Goal: Task Accomplishment & Management: Manage account settings

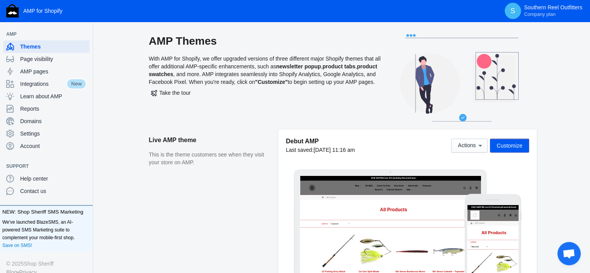
click at [521, 145] on span "Customize" at bounding box center [509, 145] width 26 height 6
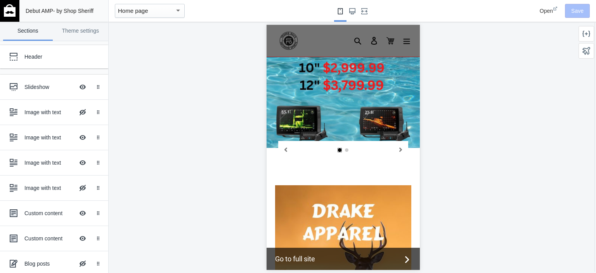
scroll to position [39, 0]
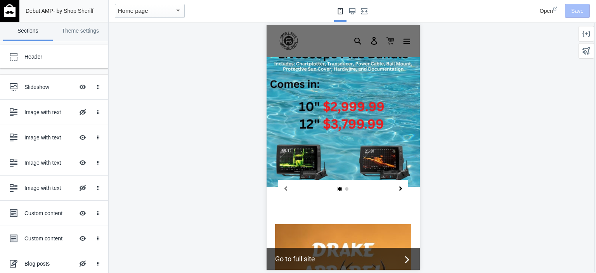
click at [399, 190] on icon "Next slide" at bounding box center [400, 188] width 3 height 4
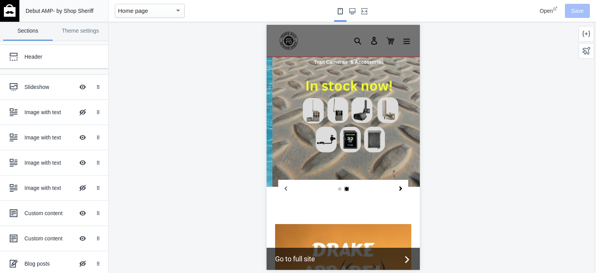
scroll to position [0, 0]
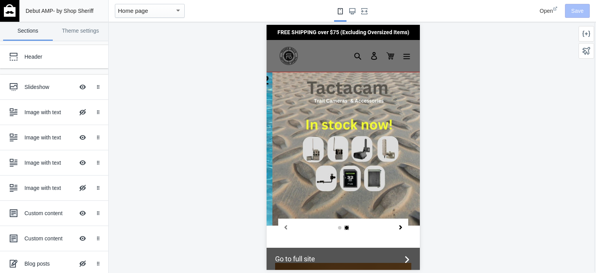
click at [398, 229] on icon "Next slide" at bounding box center [400, 227] width 4 height 4
click at [38, 88] on div "Slideshow" at bounding box center [49, 87] width 50 height 8
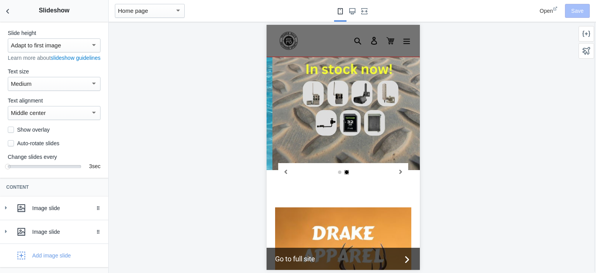
scroll to position [59, 0]
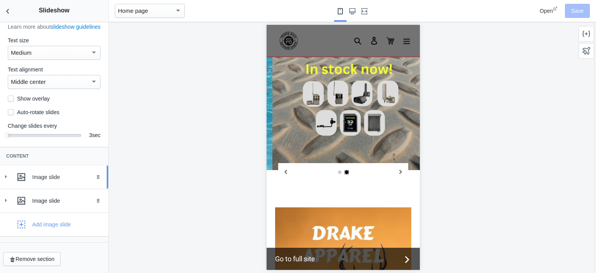
click at [52, 177] on div "Image slide" at bounding box center [67, 177] width 70 height 8
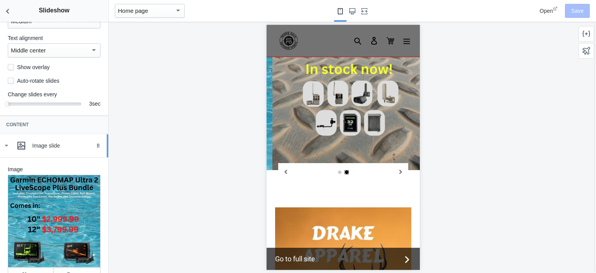
scroll to position [136, 0]
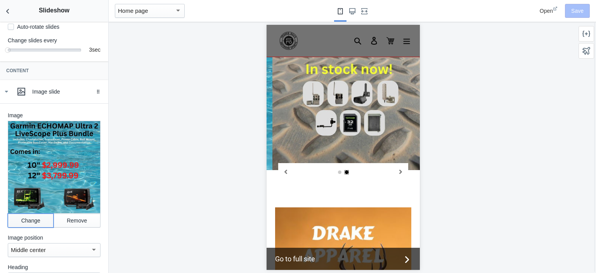
click at [39, 221] on button "Change" at bounding box center [31, 220] width 46 height 14
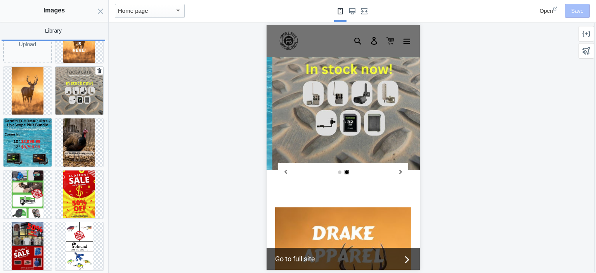
scroll to position [0, 0]
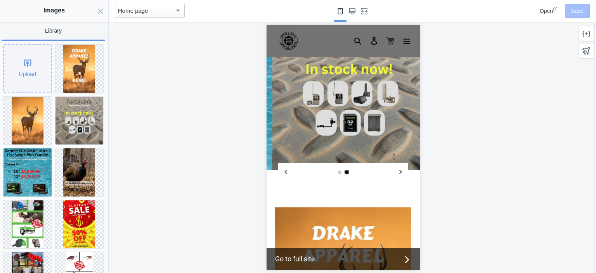
click at [29, 67] on div "Upload" at bounding box center [27, 68] width 47 height 47
click at [27, 62] on div "Upload" at bounding box center [27, 68] width 47 height 47
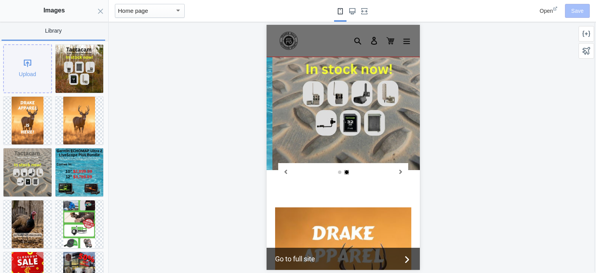
click at [27, 63] on div "Upload" at bounding box center [27, 68] width 47 height 47
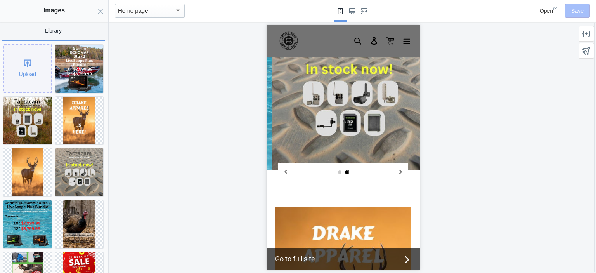
click at [25, 66] on div "Upload" at bounding box center [27, 68] width 47 height 47
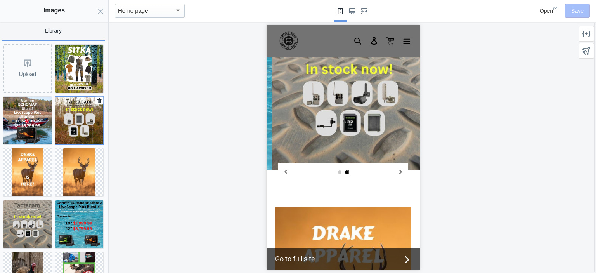
click at [75, 114] on img at bounding box center [79, 121] width 48 height 48
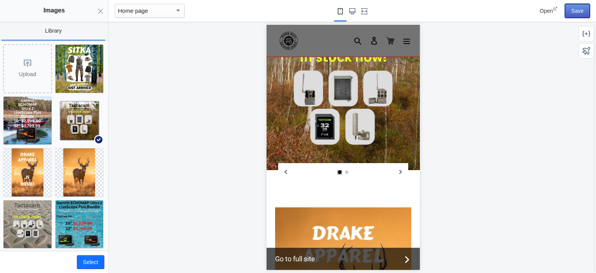
click at [576, 12] on button "Save" at bounding box center [577, 11] width 25 height 14
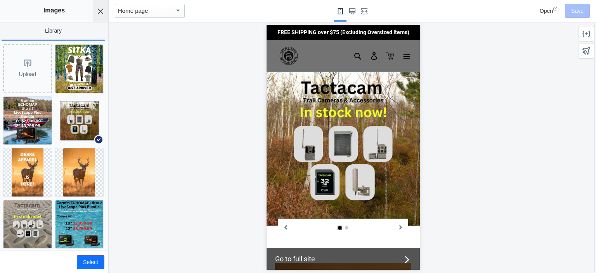
click at [99, 12] on use "Close panel" at bounding box center [100, 11] width 5 height 5
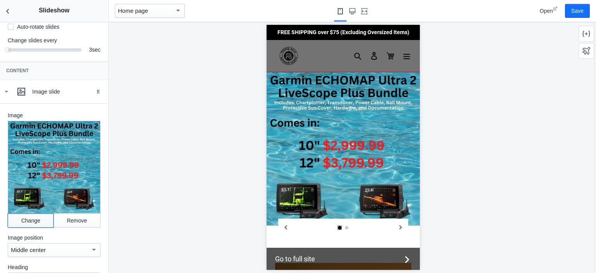
click at [32, 221] on button "Change" at bounding box center [31, 220] width 46 height 14
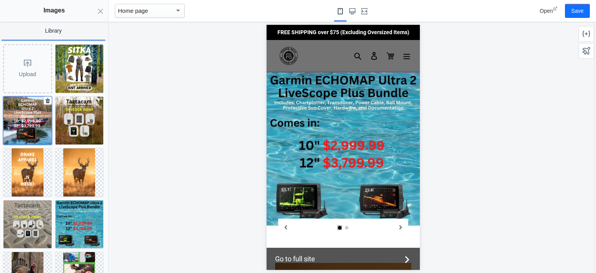
click at [35, 116] on img at bounding box center [27, 121] width 48 height 48
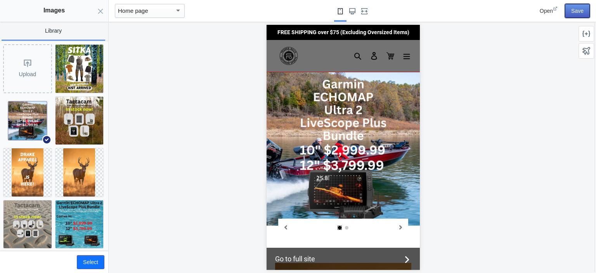
click at [579, 12] on button "Save" at bounding box center [577, 11] width 25 height 14
click at [100, 12] on icon "Close panel" at bounding box center [100, 11] width 6 height 6
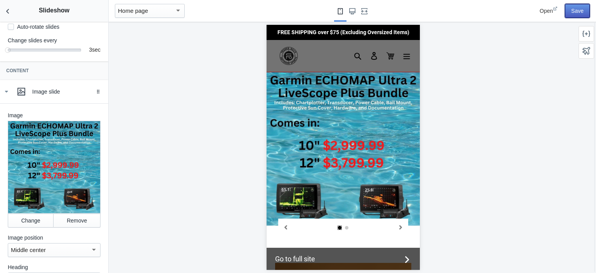
click at [576, 11] on button "Save" at bounding box center [577, 11] width 25 height 14
click at [31, 224] on button "Change" at bounding box center [31, 220] width 46 height 14
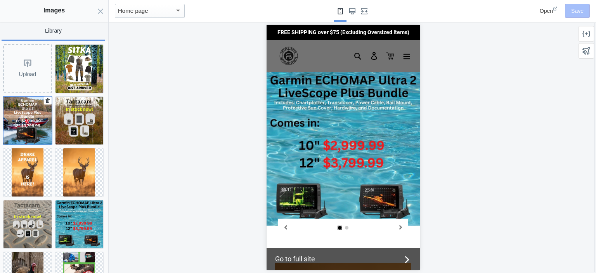
click at [34, 111] on img at bounding box center [27, 121] width 48 height 48
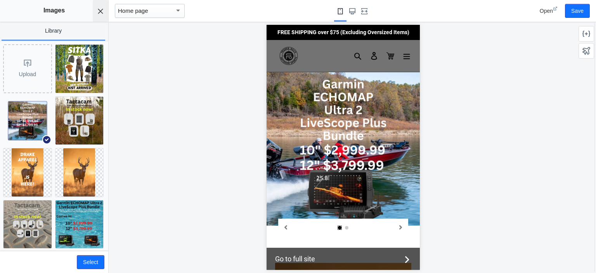
click at [100, 12] on icon "Close panel" at bounding box center [100, 11] width 6 height 6
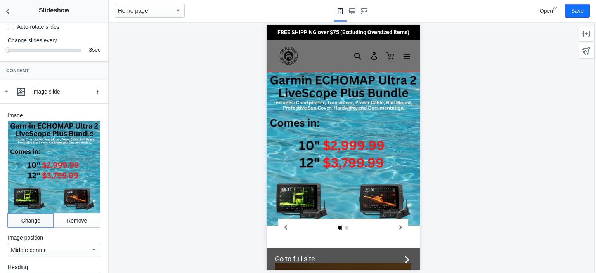
click at [36, 220] on button "Change" at bounding box center [31, 220] width 46 height 14
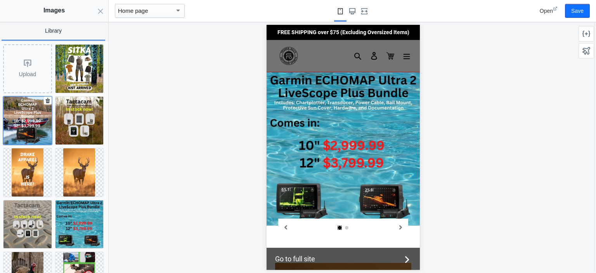
click at [33, 122] on img at bounding box center [27, 121] width 48 height 48
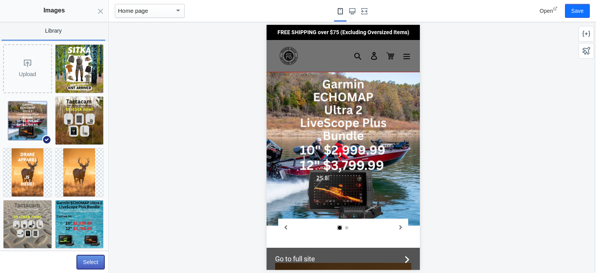
click at [90, 262] on button "Select" at bounding box center [91, 262] width 28 height 14
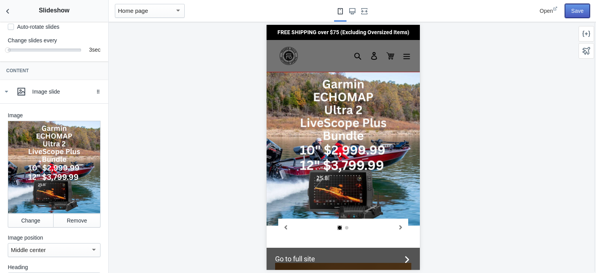
click at [576, 10] on button "Save" at bounding box center [577, 11] width 25 height 14
click at [8, 95] on icon at bounding box center [6, 92] width 8 height 8
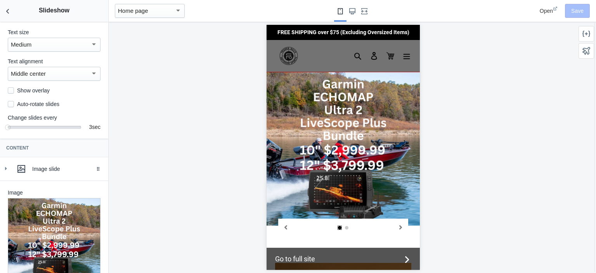
scroll to position [59, 0]
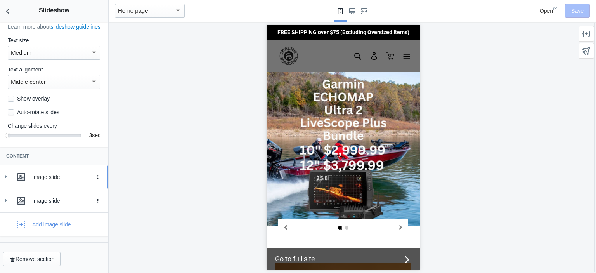
click at [7, 178] on icon at bounding box center [6, 177] width 8 height 8
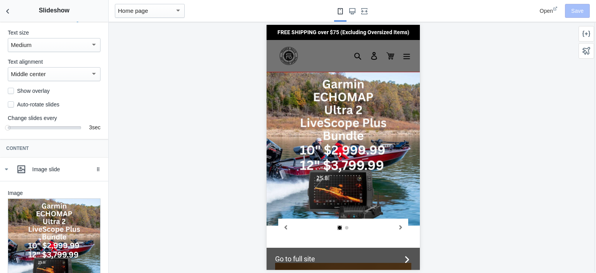
scroll to position [136, 0]
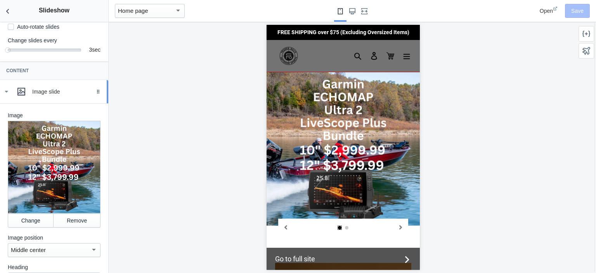
click at [8, 95] on icon at bounding box center [6, 92] width 8 height 8
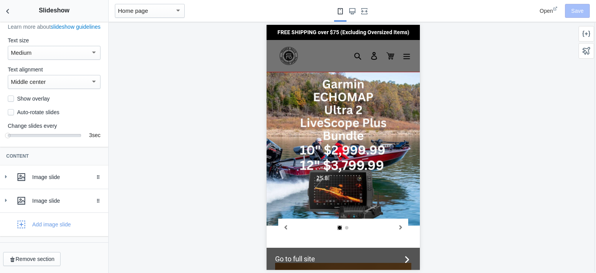
scroll to position [59, 0]
click at [6, 202] on icon at bounding box center [6, 200] width 8 height 8
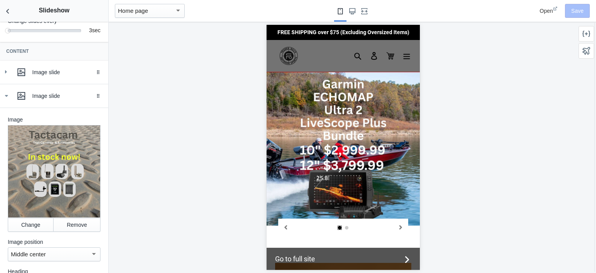
scroll to position [175, 0]
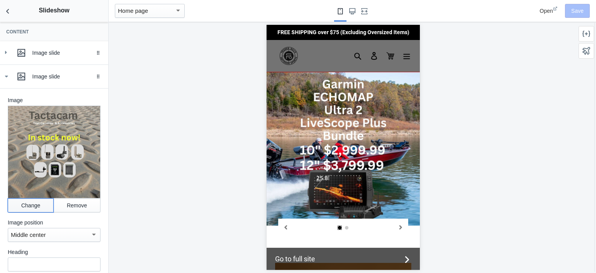
click at [35, 206] on button "Change" at bounding box center [31, 205] width 46 height 14
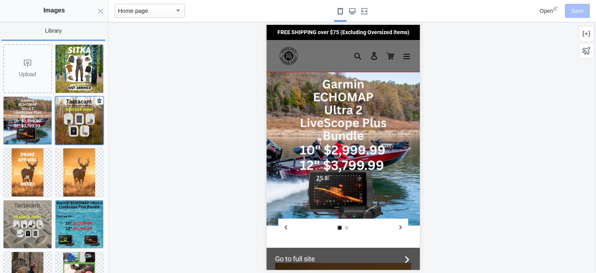
click at [77, 114] on img at bounding box center [79, 121] width 48 height 48
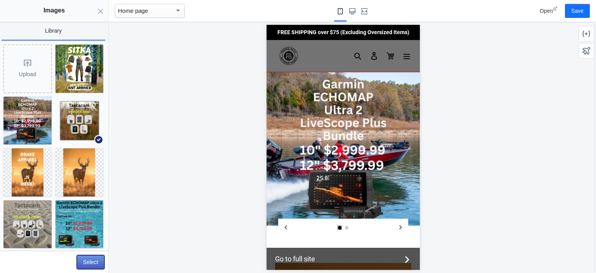
click at [90, 259] on button "Select" at bounding box center [91, 262] width 28 height 14
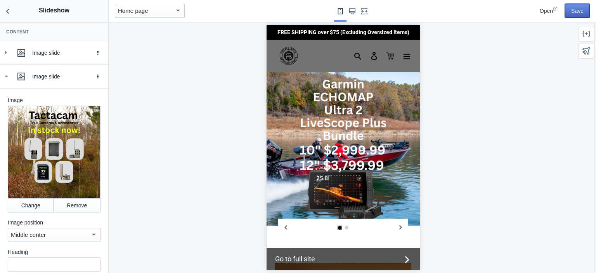
click at [571, 15] on button "Save" at bounding box center [577, 11] width 25 height 14
click at [8, 80] on icon at bounding box center [6, 77] width 8 height 8
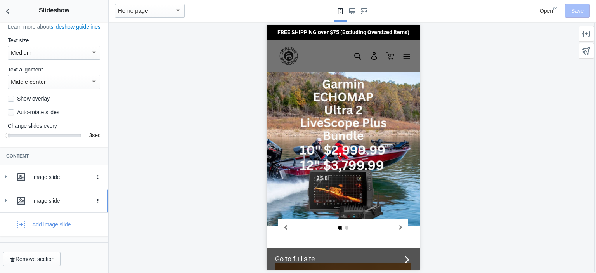
scroll to position [59, 0]
click at [39, 226] on div "Add image slide" at bounding box center [51, 224] width 39 height 8
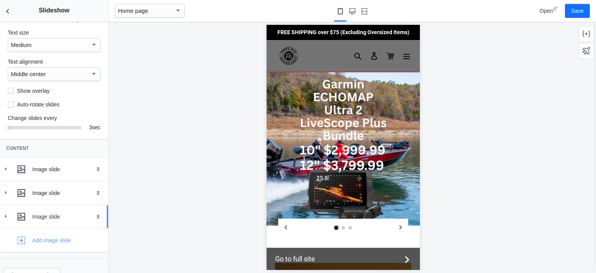
click at [40, 220] on div "Image slide" at bounding box center [67, 217] width 70 height 8
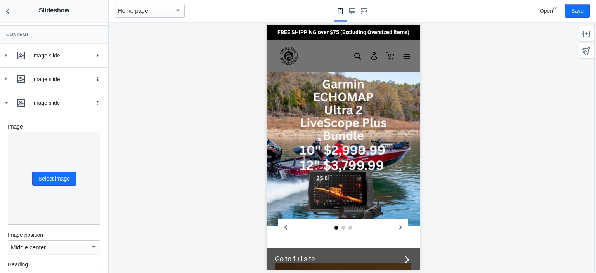
scroll to position [175, 0]
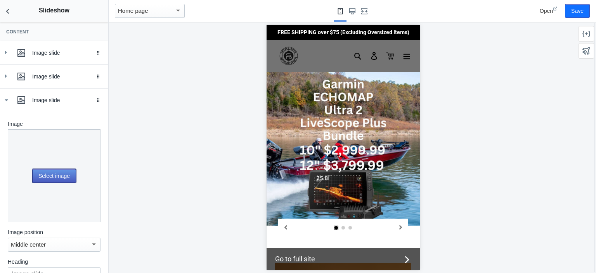
click at [53, 180] on button "Select image" at bounding box center [54, 176] width 44 height 14
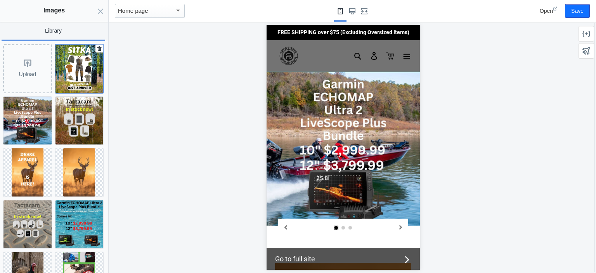
click at [81, 64] on img at bounding box center [79, 69] width 48 height 48
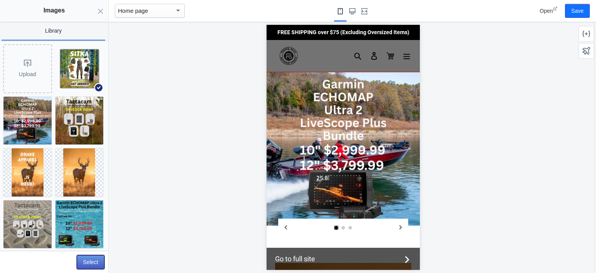
click at [94, 261] on button "Select" at bounding box center [91, 262] width 28 height 14
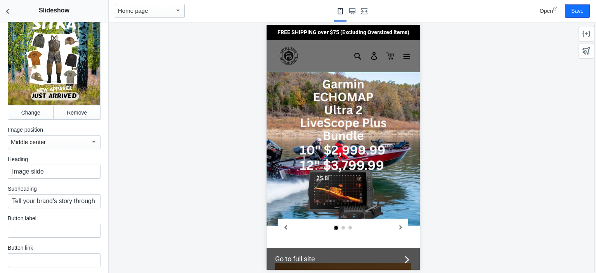
scroll to position [330, 0]
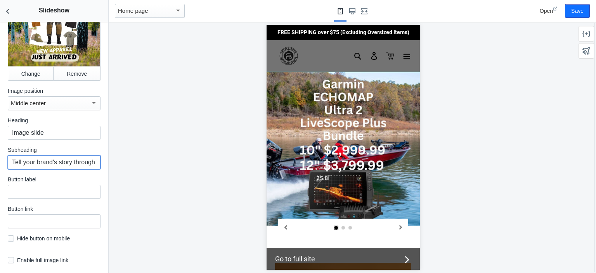
click at [50, 166] on input "Tell your brand's story through images" at bounding box center [54, 162] width 93 height 14
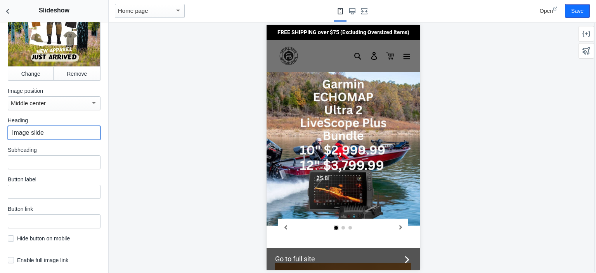
click at [55, 133] on input "Image slide" at bounding box center [54, 133] width 93 height 14
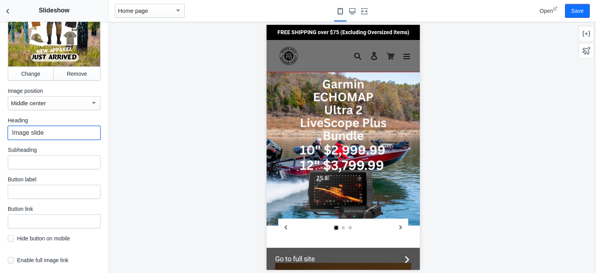
click at [55, 133] on input "Image slide" at bounding box center [54, 133] width 93 height 14
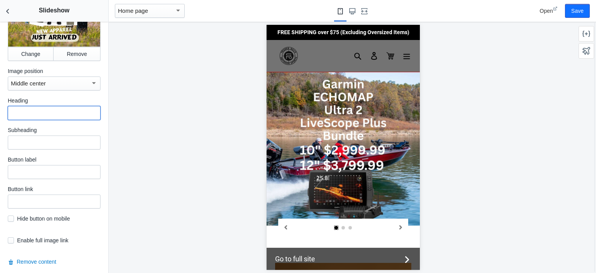
scroll to position [369, 0]
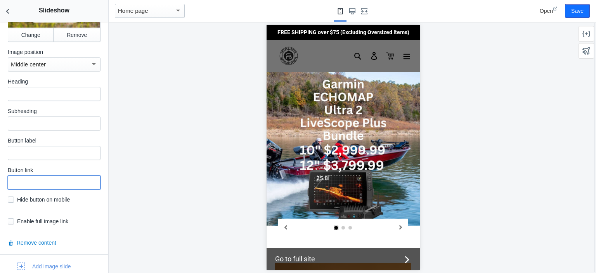
click at [54, 189] on input "text" at bounding box center [54, 182] width 93 height 14
click at [55, 186] on input "text" at bounding box center [54, 182] width 93 height 14
drag, startPoint x: 65, startPoint y: 183, endPoint x: 11, endPoint y: 182, distance: 53.9
click at [11, 182] on input "Sitka Apparel" at bounding box center [54, 182] width 93 height 14
click at [57, 182] on input "Sitka Apparel" at bounding box center [54, 182] width 93 height 14
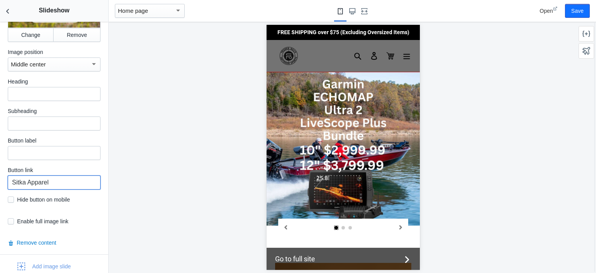
click at [57, 182] on input "Sitka Apparel" at bounding box center [54, 182] width 93 height 14
paste input "[URL][DOMAIN_NAME]"
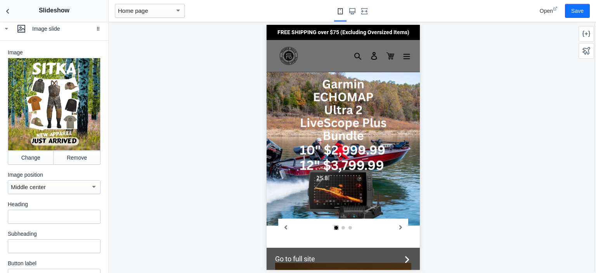
scroll to position [218, 0]
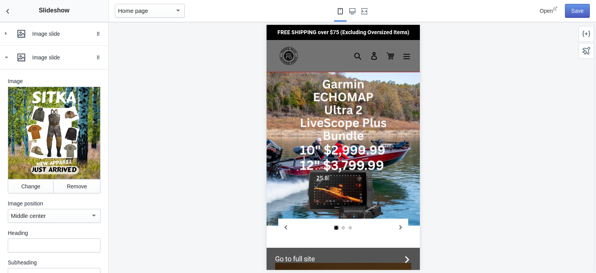
type input "[URL][DOMAIN_NAME]"
click at [571, 12] on button "Save" at bounding box center [577, 11] width 25 height 14
click at [399, 229] on icon "Next slide" at bounding box center [400, 227] width 3 height 4
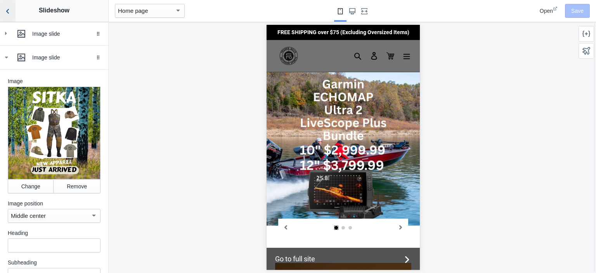
click at [12, 12] on button "Back to sections" at bounding box center [8, 11] width 16 height 22
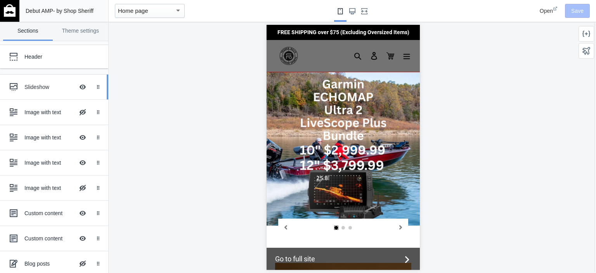
click at [43, 85] on div "Slideshow" at bounding box center [49, 87] width 50 height 8
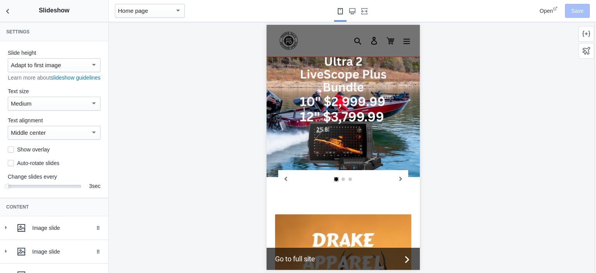
scroll to position [55, 0]
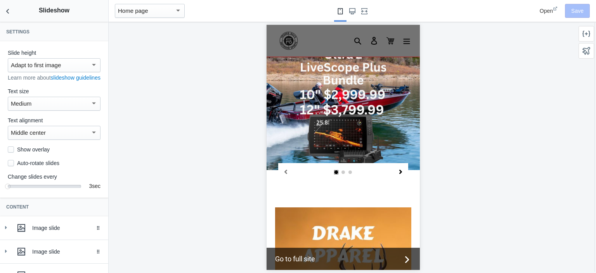
click at [398, 174] on icon "Next slide" at bounding box center [400, 171] width 4 height 4
click at [399, 174] on icon "Next slide" at bounding box center [400, 171] width 3 height 4
click at [10, 12] on icon "Back to sections" at bounding box center [8, 11] width 8 height 8
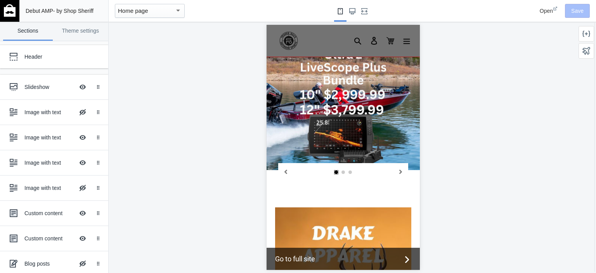
click at [195, 129] on div at bounding box center [343, 147] width 469 height 251
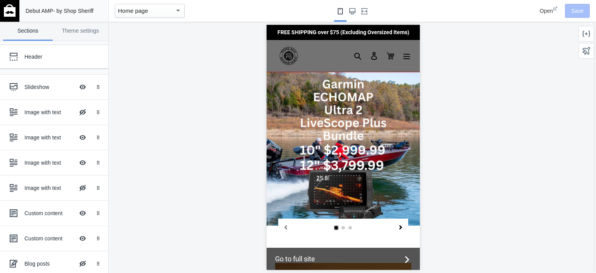
click at [398, 229] on icon "Next slide" at bounding box center [400, 227] width 4 height 4
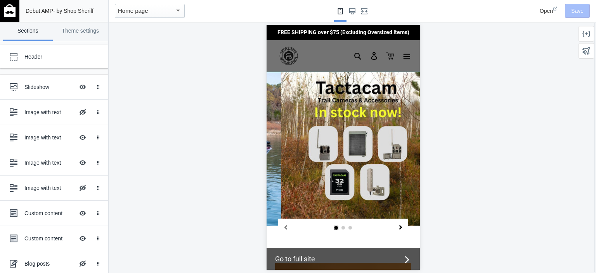
scroll to position [0, 147]
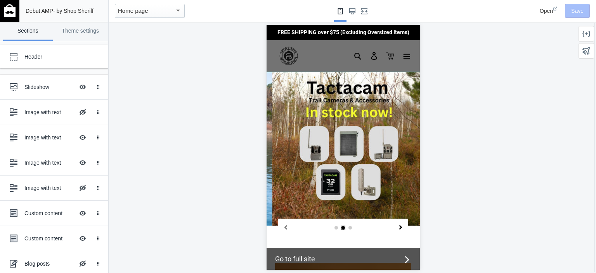
click at [398, 229] on icon "Next slide" at bounding box center [400, 227] width 4 height 4
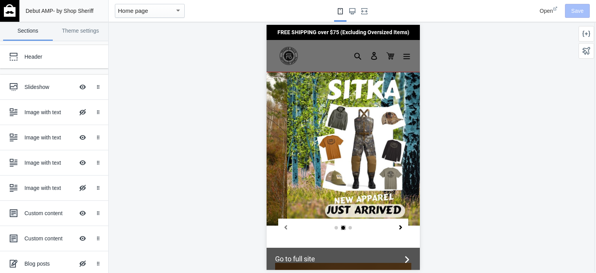
scroll to position [0, 295]
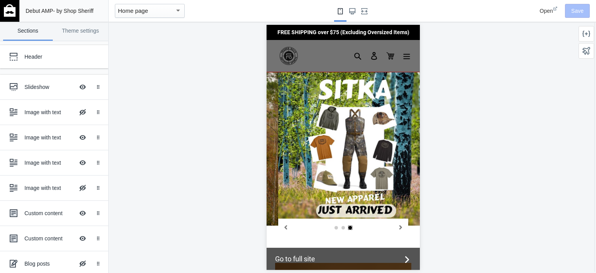
click at [355, 149] on img "slideshow" at bounding box center [354, 148] width 153 height 153
click at [337, 185] on img "slideshow" at bounding box center [354, 148] width 153 height 153
click at [344, 213] on img "slideshow" at bounding box center [354, 148] width 153 height 153
click at [330, 164] on img "slideshow" at bounding box center [354, 148] width 153 height 153
click at [285, 229] on icon "Previous slide" at bounding box center [285, 227] width 3 height 4
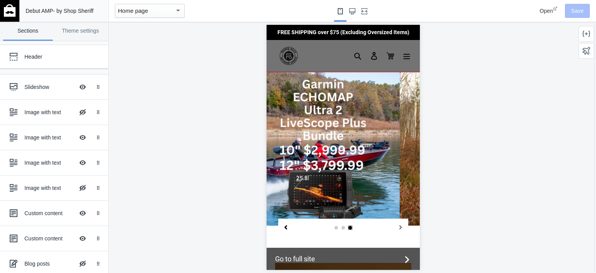
scroll to position [0, 0]
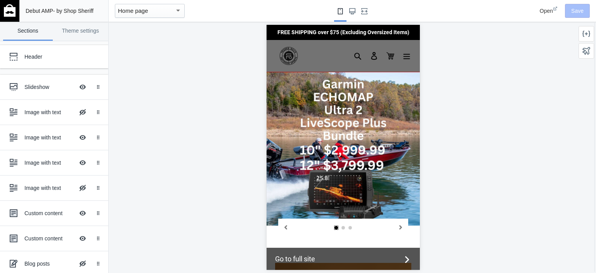
click at [342, 159] on img "slideshow" at bounding box center [342, 148] width 153 height 153
click at [399, 229] on icon "Next slide" at bounding box center [400, 227] width 3 height 4
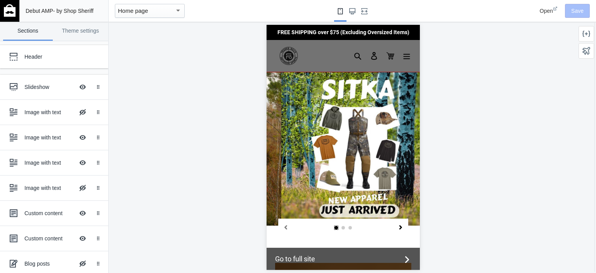
scroll to position [0, 295]
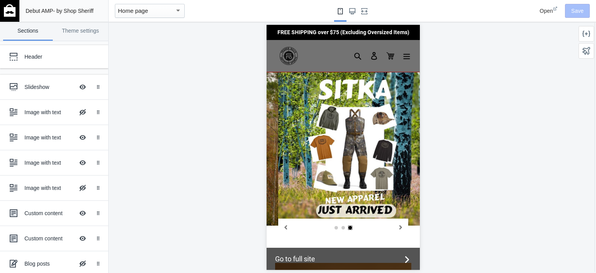
click at [365, 166] on img "slideshow" at bounding box center [354, 148] width 153 height 153
click at [399, 229] on icon "Next slide" at bounding box center [400, 227] width 3 height 4
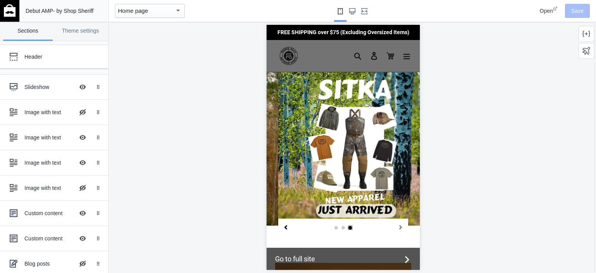
click at [283, 229] on icon "Previous slide" at bounding box center [285, 227] width 4 height 4
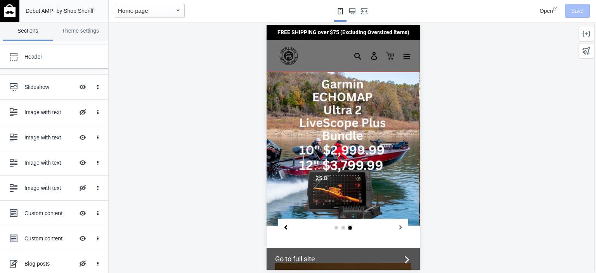
scroll to position [0, 0]
click at [285, 229] on icon "Previous slide" at bounding box center [285, 227] width 3 height 4
click at [36, 86] on div "Slideshow" at bounding box center [49, 87] width 50 height 8
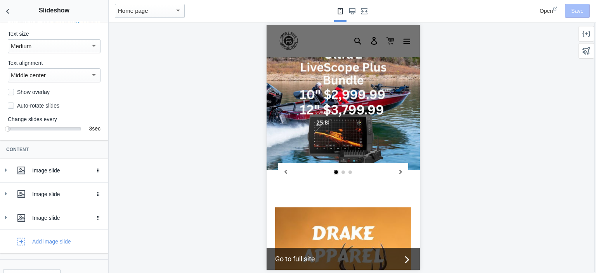
scroll to position [78, 0]
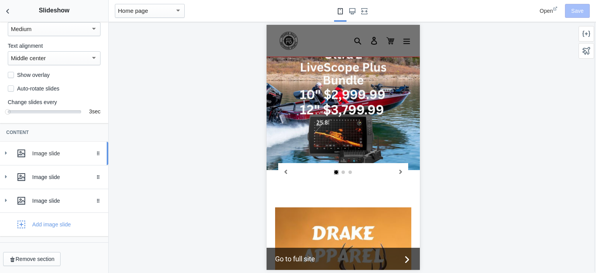
click at [53, 157] on div "Image slide" at bounding box center [67, 153] width 70 height 8
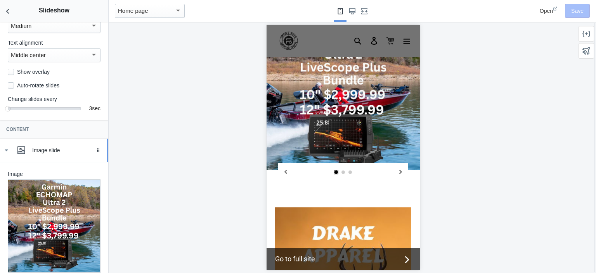
click at [47, 154] on div "Image slide" at bounding box center [67, 150] width 70 height 8
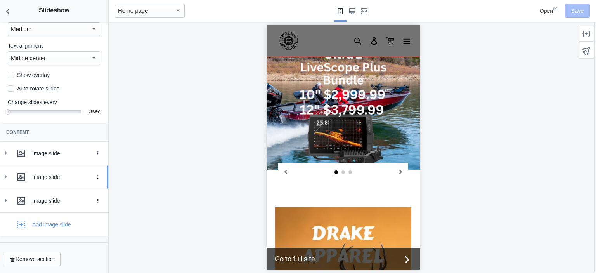
click at [47, 180] on div "Image slide" at bounding box center [67, 177] width 70 height 8
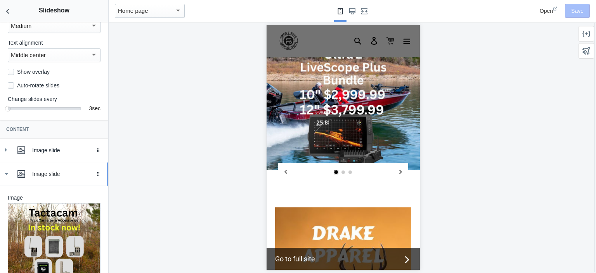
click at [47, 178] on div "Image slide" at bounding box center [67, 174] width 70 height 8
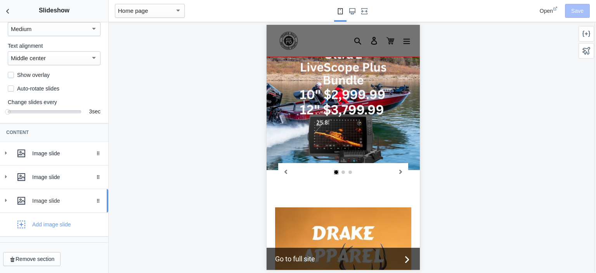
click at [44, 204] on div "Image slide" at bounding box center [67, 201] width 70 height 8
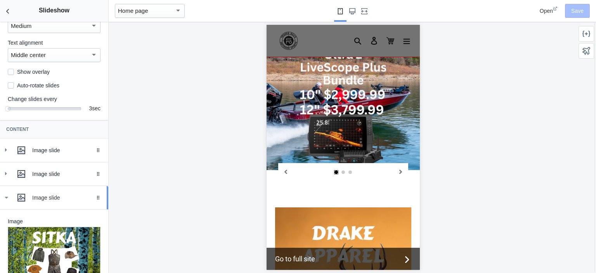
click at [44, 201] on div "Image slide" at bounding box center [67, 198] width 70 height 8
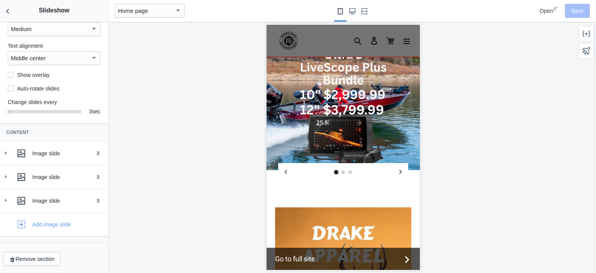
click at [341, 174] on link "Select slide 2" at bounding box center [343, 172] width 4 height 4
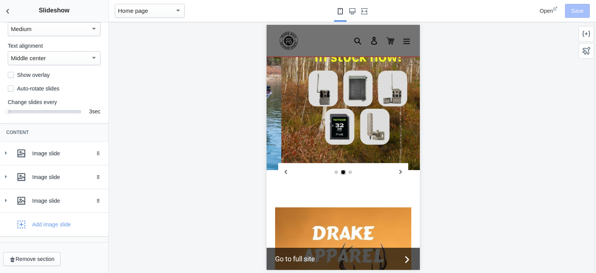
scroll to position [0, 147]
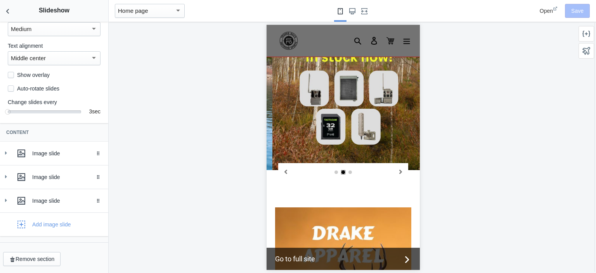
click at [346, 130] on img "slideshow" at bounding box center [348, 93] width 153 height 153
click at [351, 257] on span "Go to full site" at bounding box center [338, 258] width 126 height 10
click at [353, 14] on use "Large screen" at bounding box center [352, 11] width 6 height 6
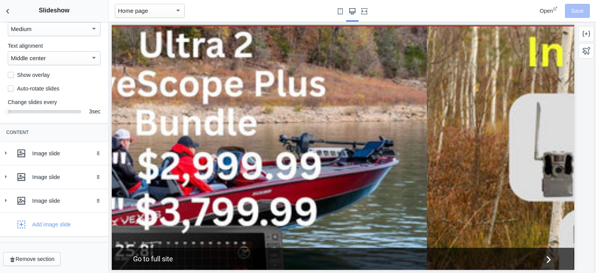
scroll to position [0, 456]
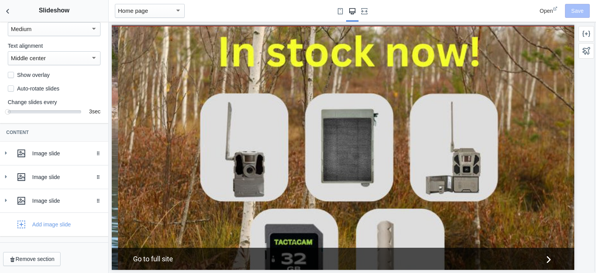
click at [366, 179] on img "slideshow" at bounding box center [349, 162] width 462 height 272
click at [338, 12] on use "Small screen" at bounding box center [340, 11] width 5 height 6
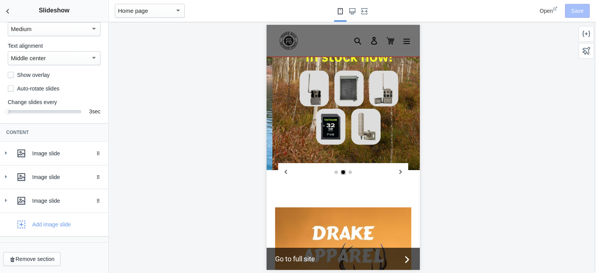
click at [547, 14] on span "Open" at bounding box center [546, 11] width 13 height 6
click at [43, 161] on div "Image slide" at bounding box center [54, 153] width 97 height 16
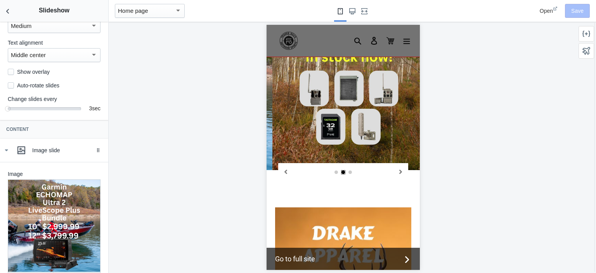
click at [332, 180] on amp-selector at bounding box center [342, 171] width 121 height 17
click at [334, 174] on link "Select slide 1" at bounding box center [336, 172] width 4 height 4
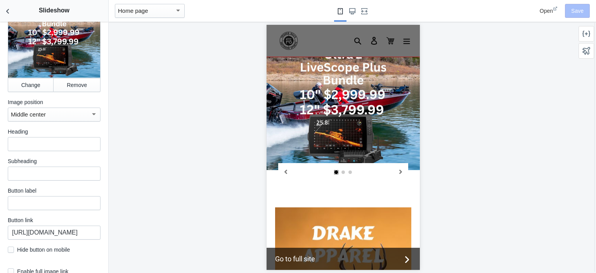
scroll to position [310, 0]
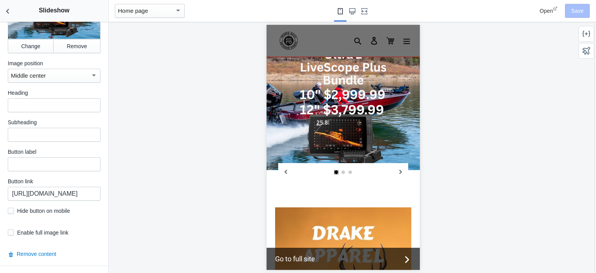
click at [50, 233] on label "Enable full image link" at bounding box center [38, 232] width 61 height 8
click at [12, 235] on input "checkbox" at bounding box center [11, 232] width 6 height 6
checkbox input "true"
click at [576, 12] on button "Save" at bounding box center [577, 11] width 25 height 14
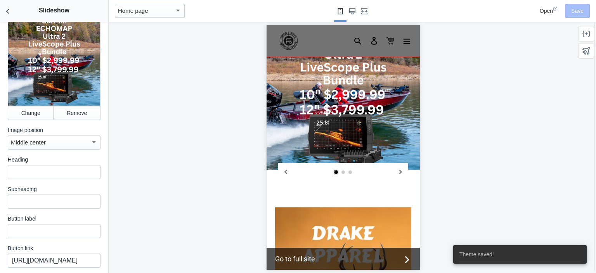
scroll to position [155, 0]
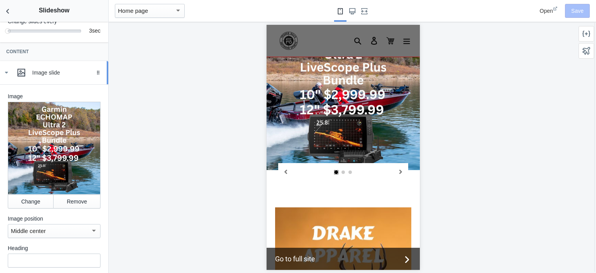
click at [9, 76] on icon at bounding box center [6, 73] width 8 height 8
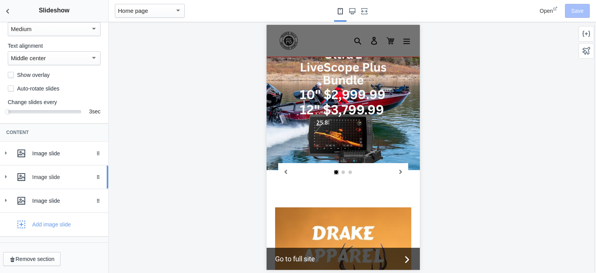
click at [9, 176] on icon at bounding box center [6, 177] width 8 height 8
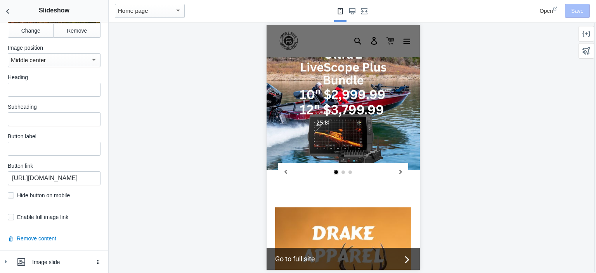
scroll to position [354, 0]
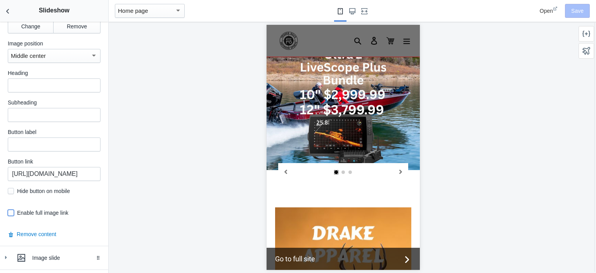
click at [13, 213] on input "checkbox" at bounding box center [11, 212] width 6 height 6
checkbox input "true"
click at [578, 10] on button "Save" at bounding box center [577, 11] width 25 height 14
click at [9, 13] on use "Back to sections" at bounding box center [7, 11] width 3 height 5
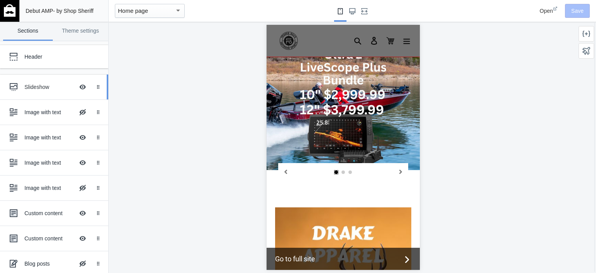
click at [32, 88] on div "Slideshow" at bounding box center [49, 87] width 50 height 8
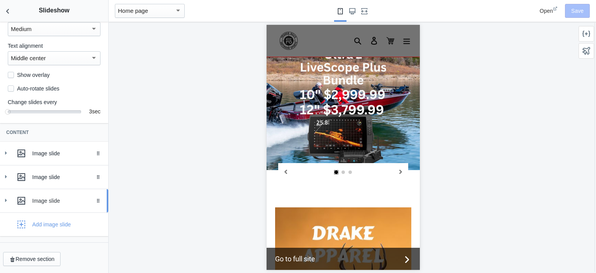
click at [38, 202] on div "Image slide" at bounding box center [67, 201] width 70 height 8
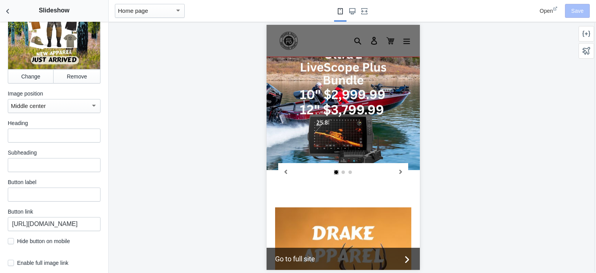
scroll to position [354, 0]
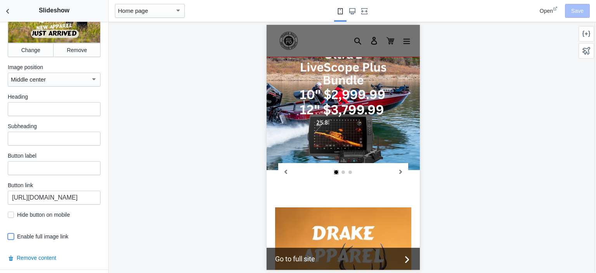
click at [11, 237] on input "checkbox" at bounding box center [11, 236] width 6 height 6
checkbox input "true"
click at [574, 14] on button "Save" at bounding box center [577, 11] width 25 height 14
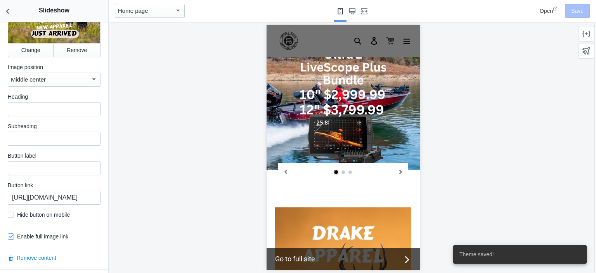
scroll to position [121, 0]
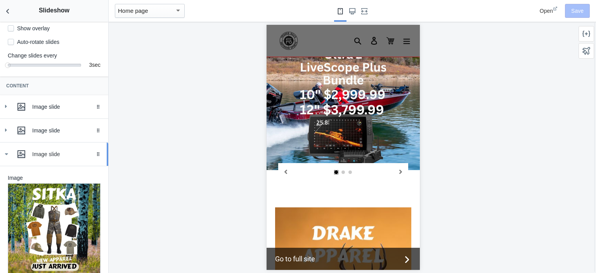
click at [9, 158] on icon at bounding box center [6, 154] width 8 height 8
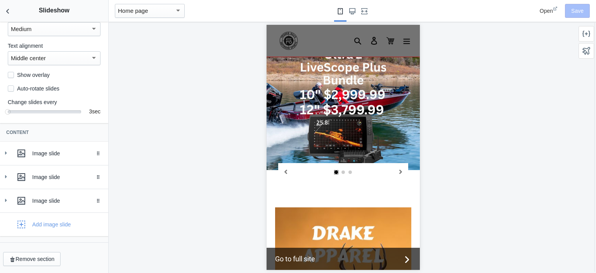
click at [348, 143] on link "slideshow" at bounding box center [342, 93] width 153 height 153
click at [545, 14] on span "Open" at bounding box center [546, 11] width 13 height 6
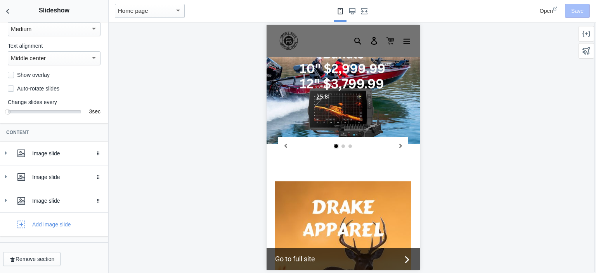
scroll to position [249, 0]
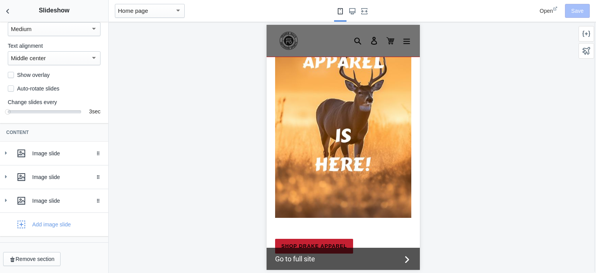
click at [347, 140] on img at bounding box center [343, 115] width 136 height 204
click at [12, 12] on button "Back to sections" at bounding box center [8, 11] width 16 height 22
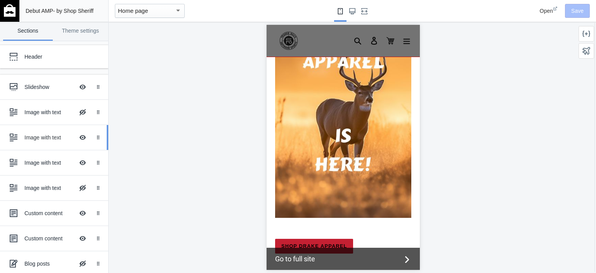
click at [48, 138] on div "Image with text" at bounding box center [49, 137] width 50 height 8
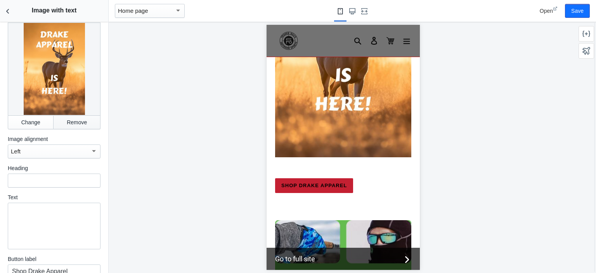
scroll to position [0, 0]
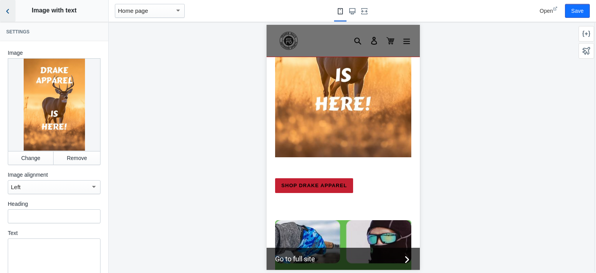
click at [9, 13] on icon "Back to sections" at bounding box center [8, 11] width 8 height 8
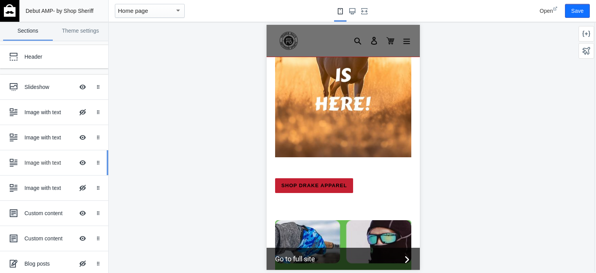
click at [55, 166] on div "Image with text" at bounding box center [49, 163] width 50 height 8
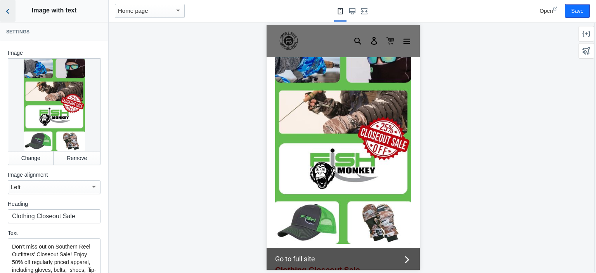
click at [10, 12] on icon "Back to sections" at bounding box center [8, 11] width 8 height 8
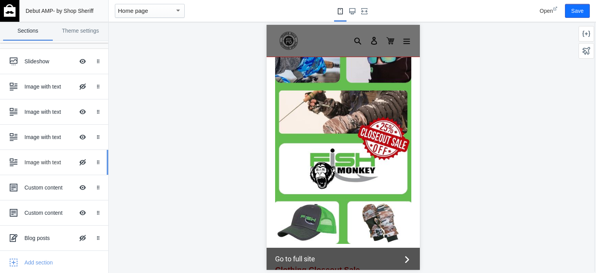
scroll to position [39, 0]
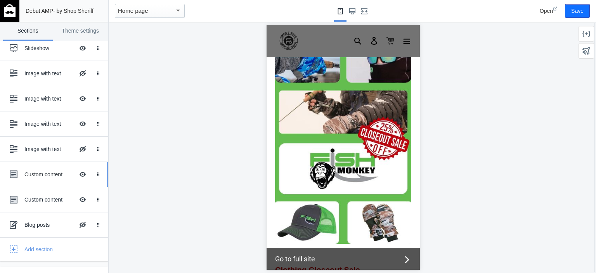
click at [54, 176] on div "Custom content" at bounding box center [49, 174] width 50 height 8
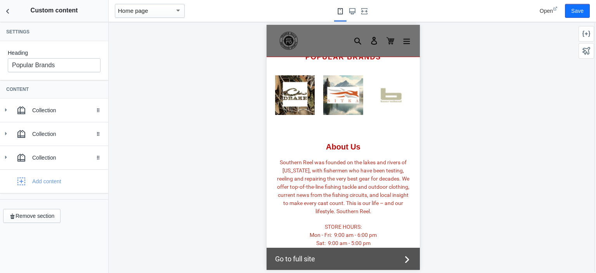
scroll to position [836, 0]
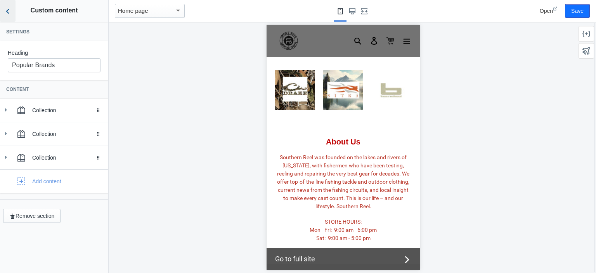
click at [11, 11] on icon "Back to sections" at bounding box center [8, 11] width 8 height 8
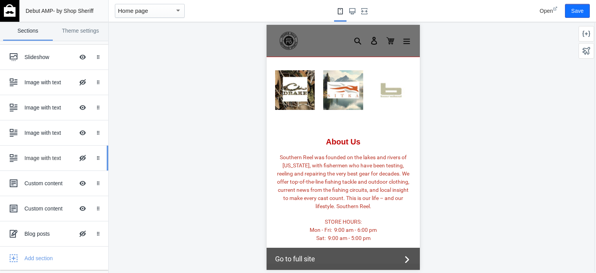
scroll to position [0, 0]
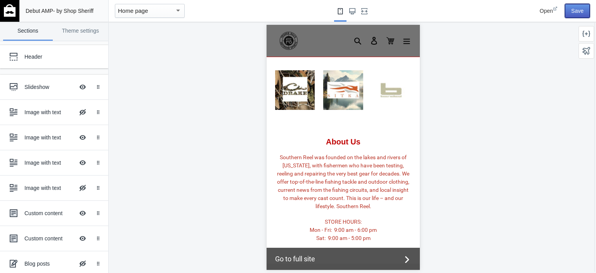
click at [576, 17] on button "Save" at bounding box center [577, 11] width 25 height 14
